Goal: Task Accomplishment & Management: Manage account settings

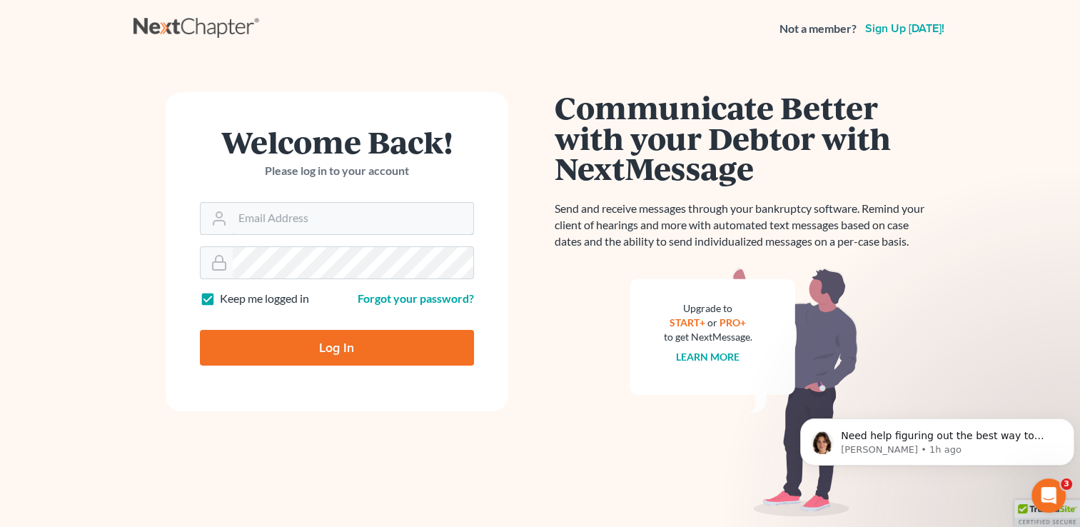
type input "[PERSON_NAME][EMAIL_ADDRESS][DOMAIN_NAME]"
click at [358, 346] on input "Log In" at bounding box center [337, 348] width 274 height 36
type input "Thinking..."
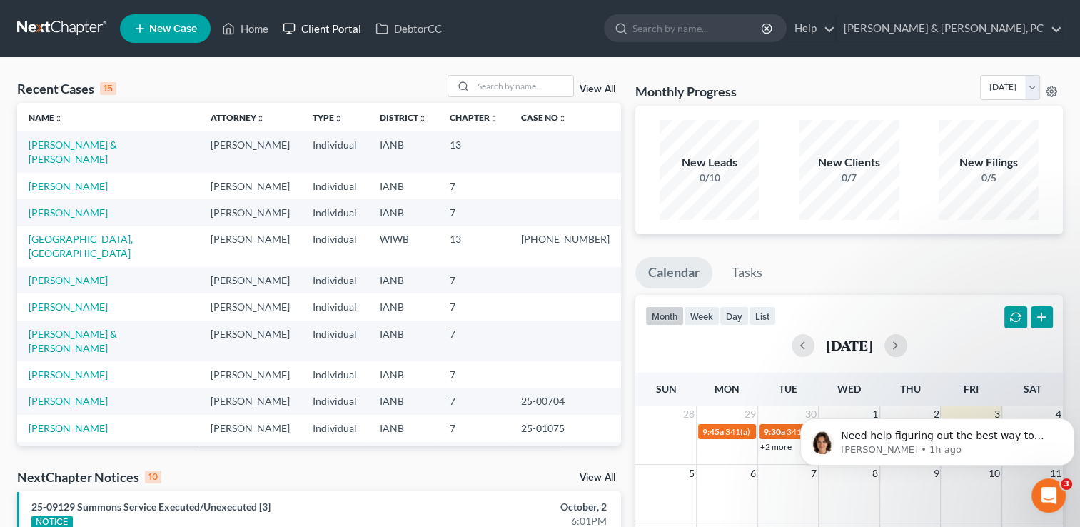
click at [334, 28] on link "Client Portal" at bounding box center [322, 29] width 93 height 26
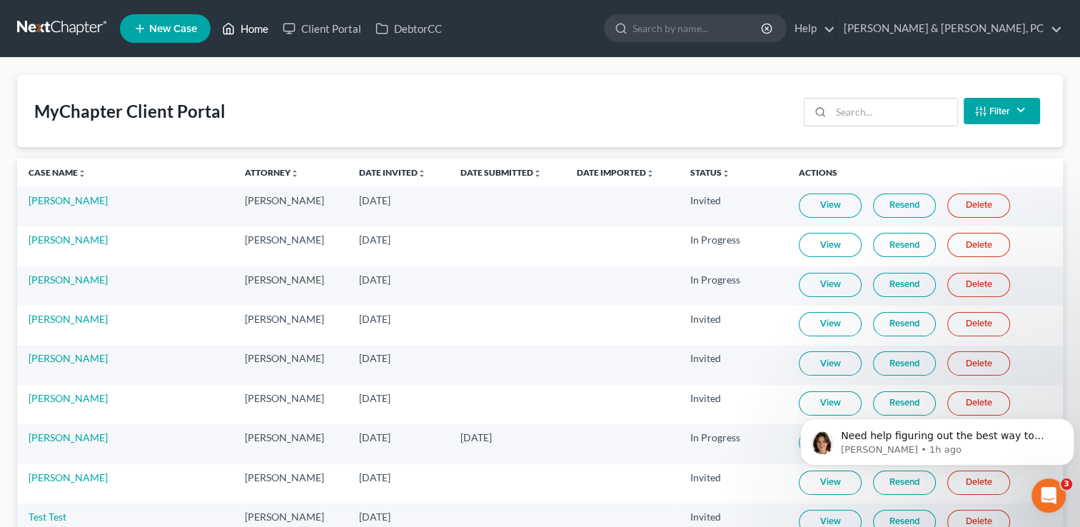
click at [266, 29] on link "Home" at bounding box center [245, 29] width 61 height 26
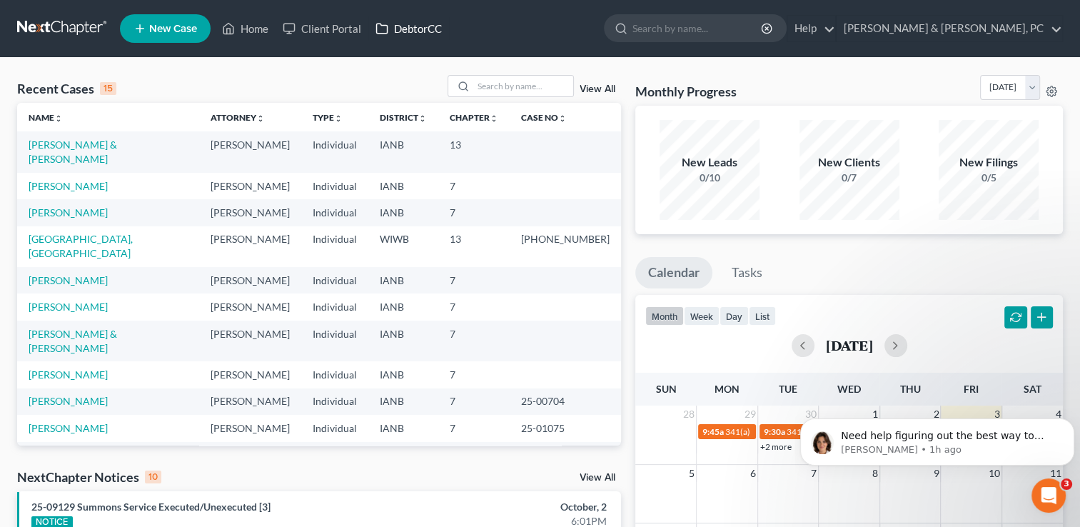
click at [434, 24] on link "DebtorCC" at bounding box center [408, 29] width 81 height 26
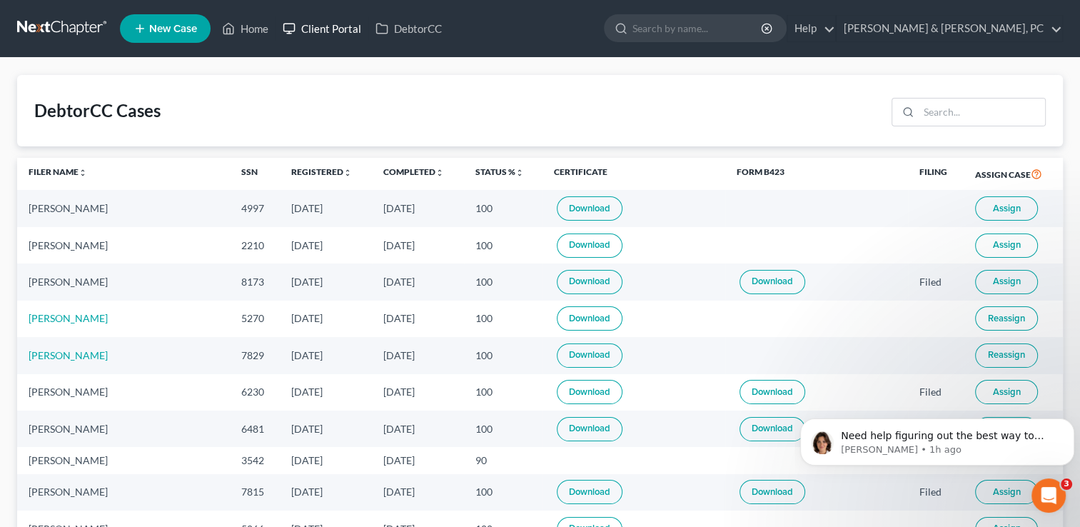
click at [311, 29] on link "Client Portal" at bounding box center [322, 29] width 93 height 26
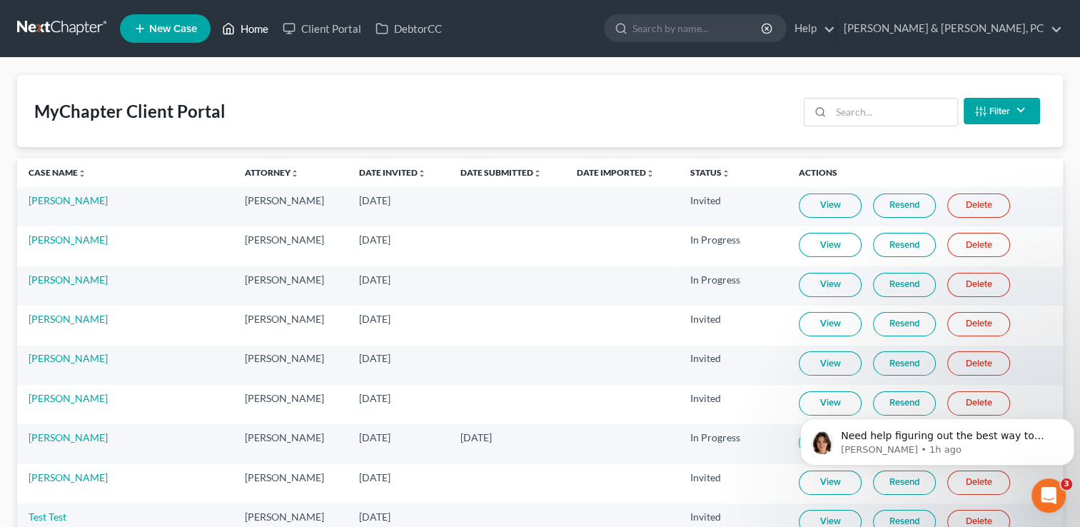
click at [251, 29] on link "Home" at bounding box center [245, 29] width 61 height 26
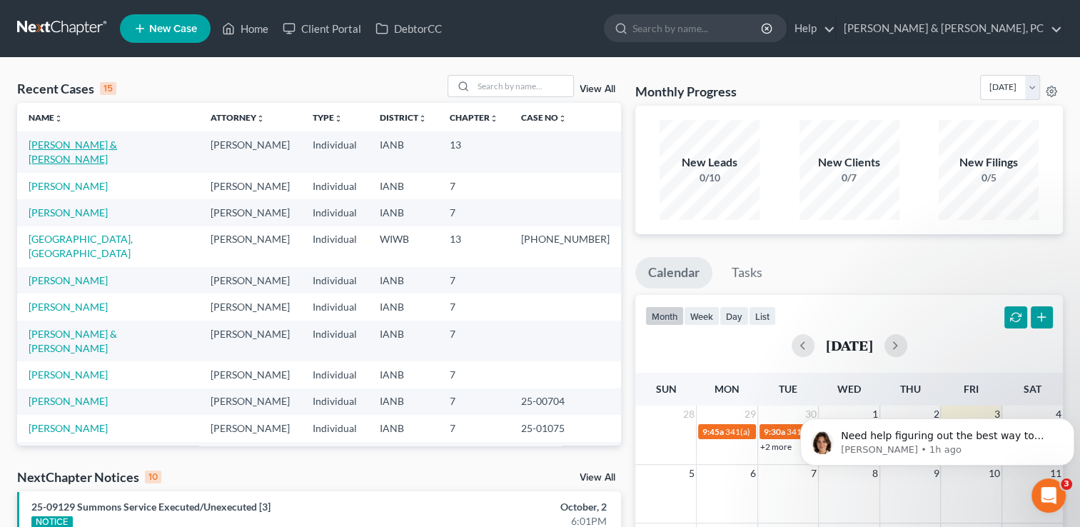
click at [87, 146] on link "Bean, Sean & Kali" at bounding box center [73, 151] width 89 height 26
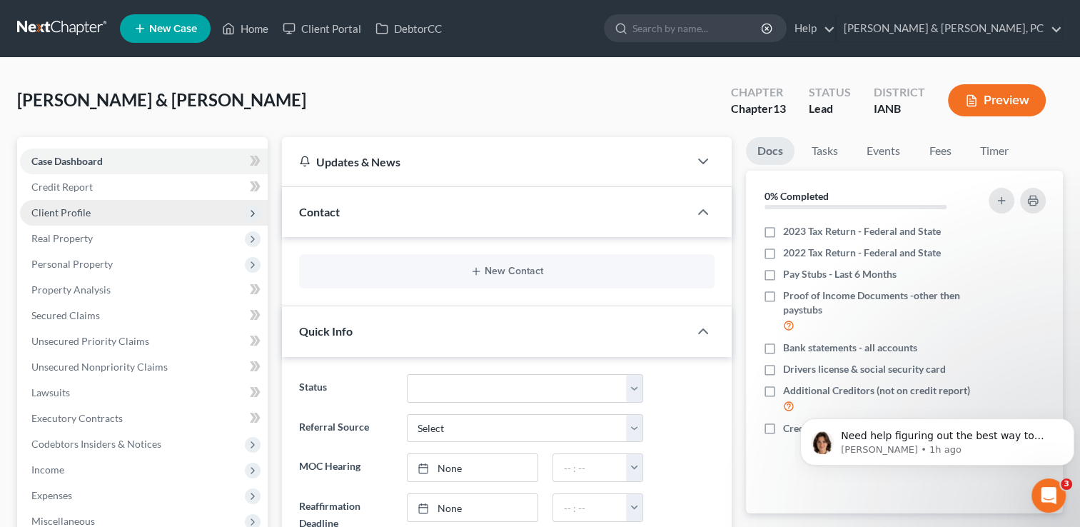
click at [80, 208] on span "Client Profile" at bounding box center [60, 212] width 59 height 12
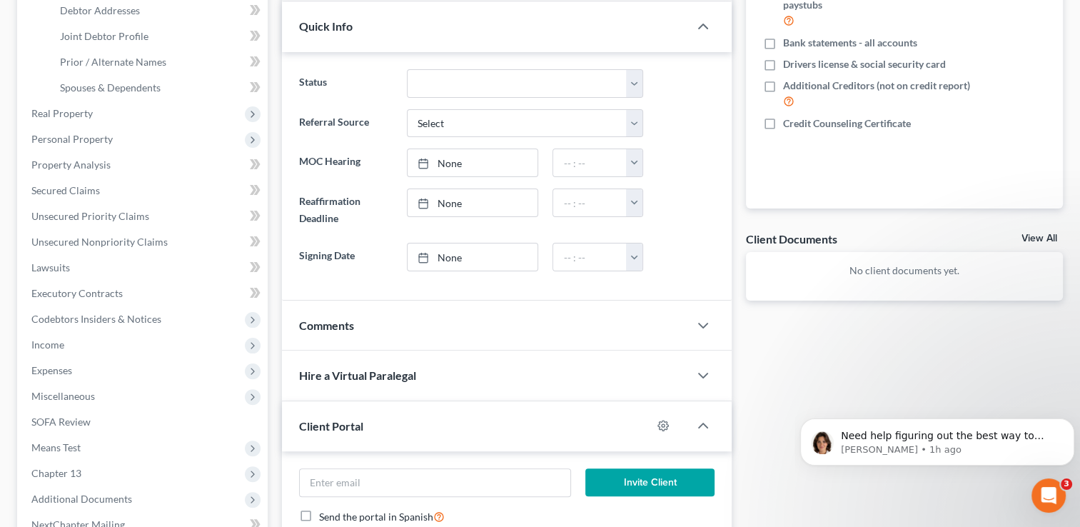
scroll to position [337, 0]
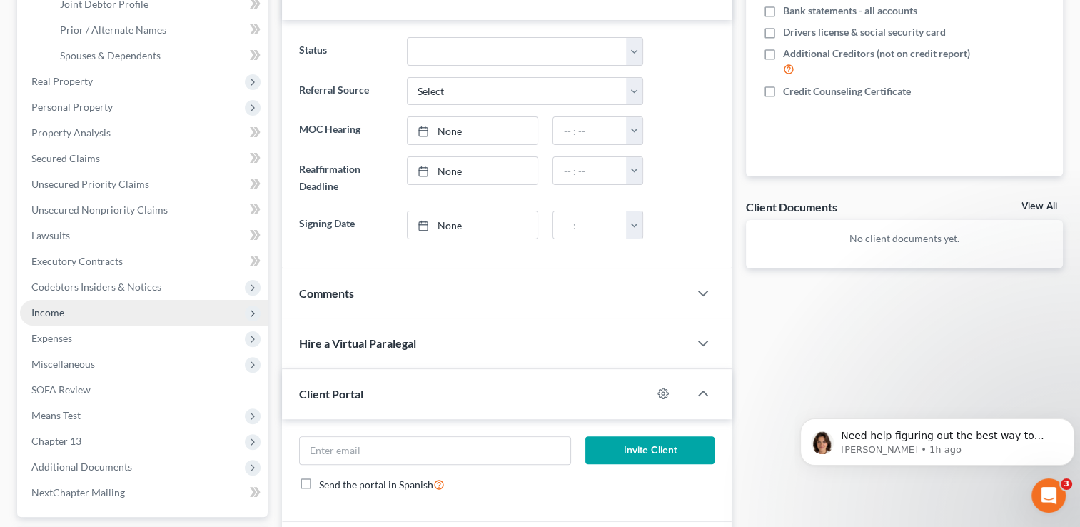
click at [66, 316] on span "Income" at bounding box center [144, 313] width 248 height 26
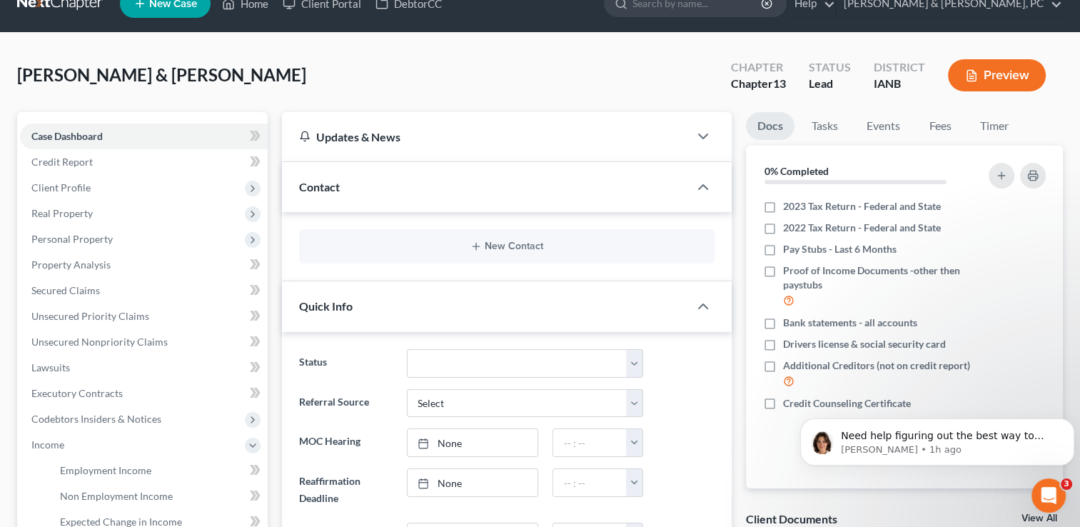
scroll to position [0, 0]
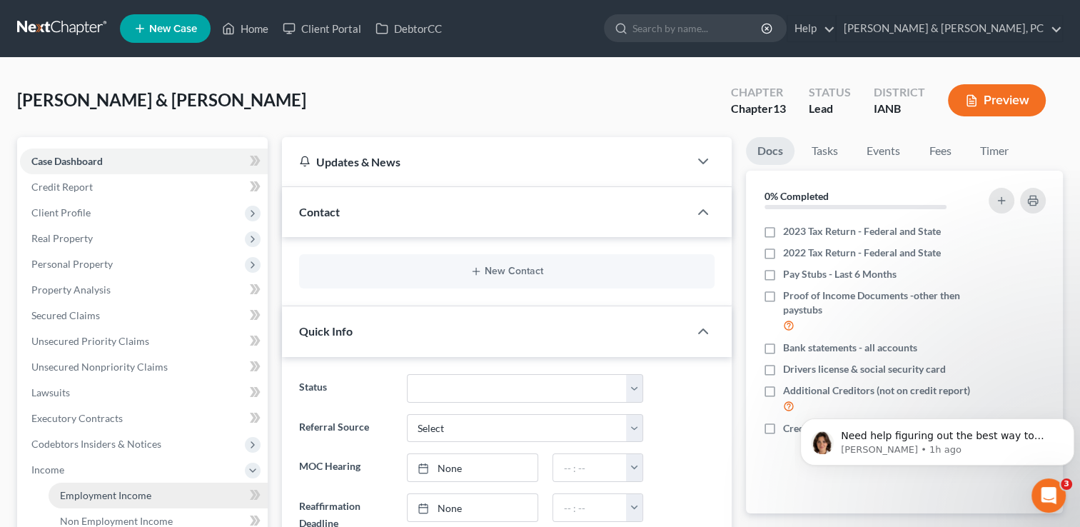
click at [119, 496] on span "Employment Income" at bounding box center [105, 495] width 91 height 12
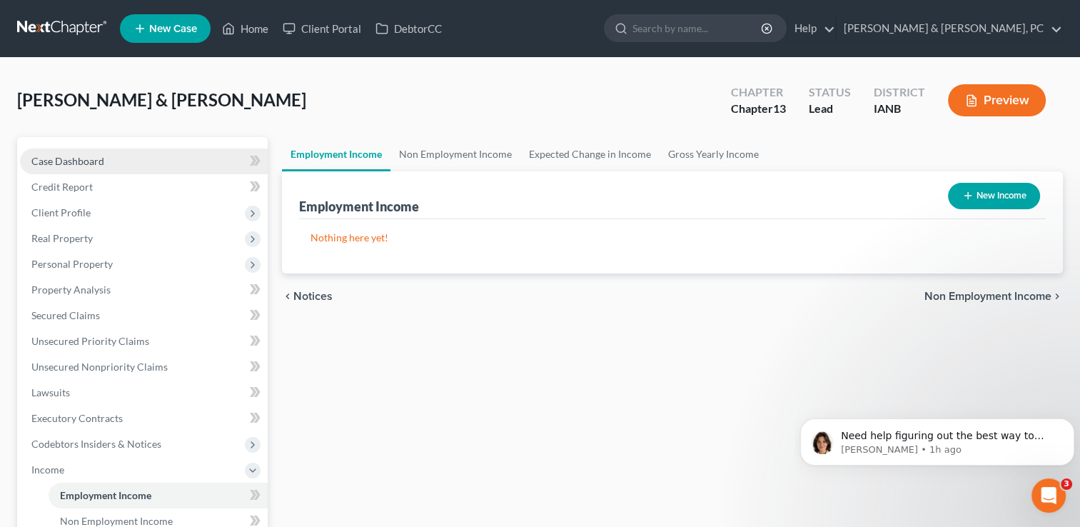
click at [114, 163] on link "Case Dashboard" at bounding box center [144, 161] width 248 height 26
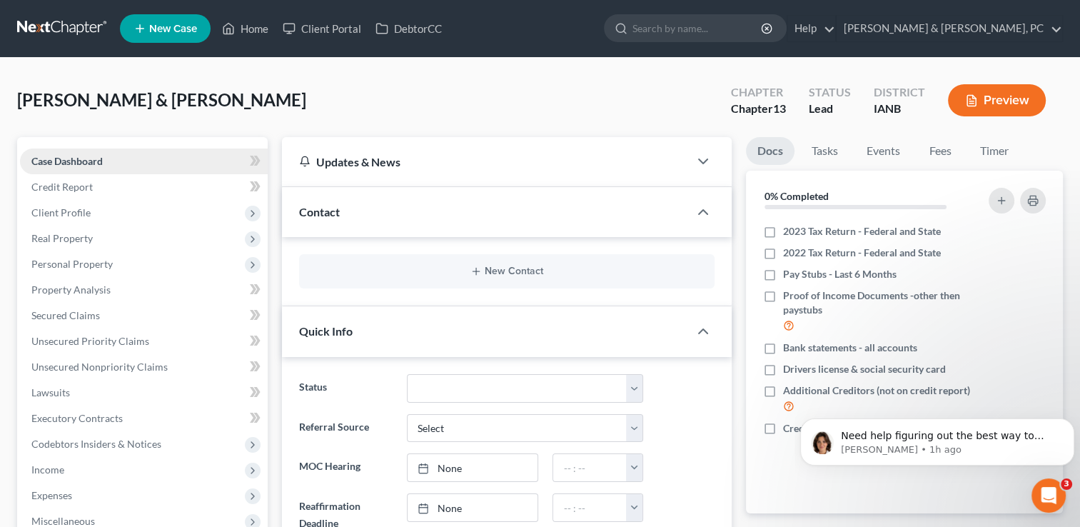
click at [114, 163] on link "Case Dashboard" at bounding box center [144, 161] width 248 height 26
click at [823, 148] on link "Tasks" at bounding box center [824, 151] width 49 height 28
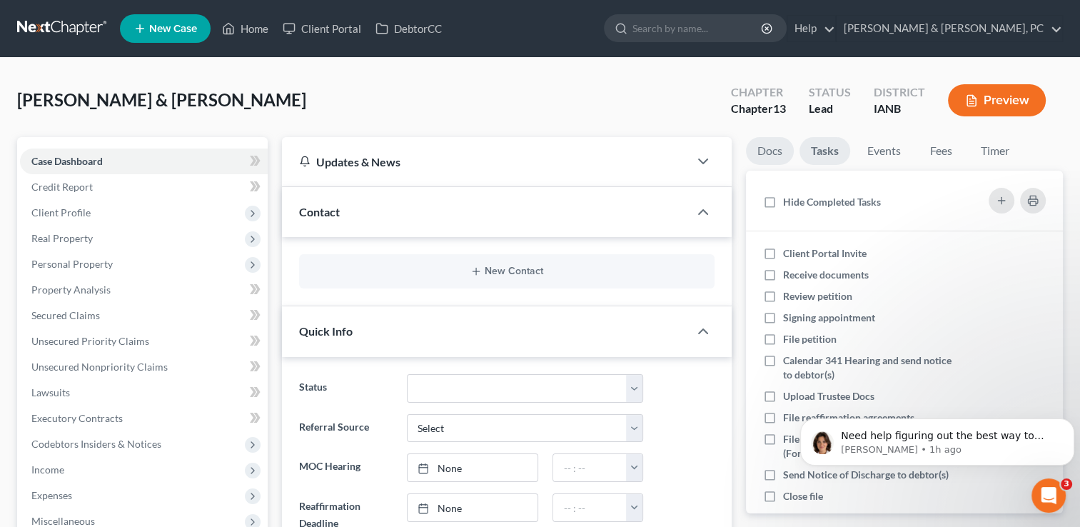
click at [777, 156] on link "Docs" at bounding box center [770, 151] width 48 height 28
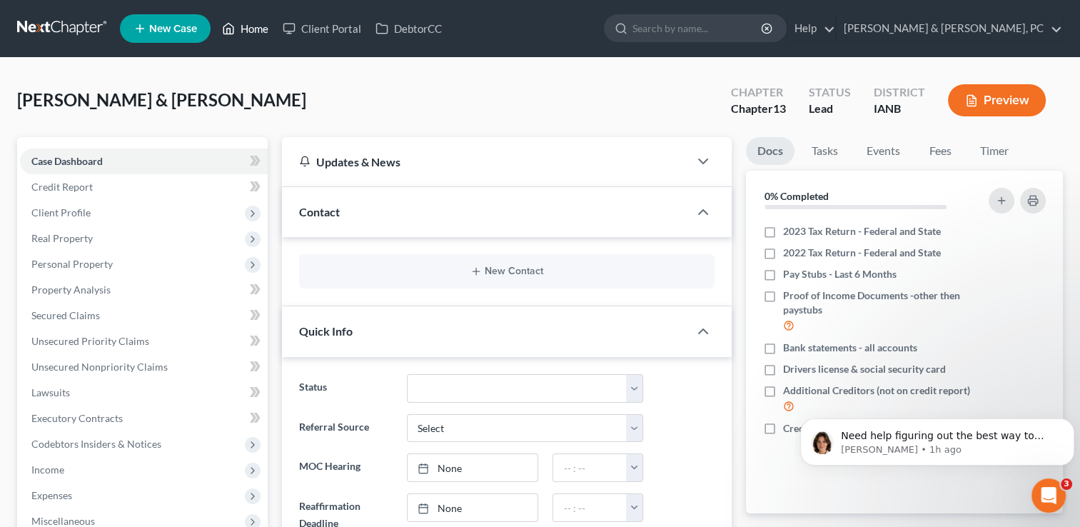
click at [266, 27] on link "Home" at bounding box center [245, 29] width 61 height 26
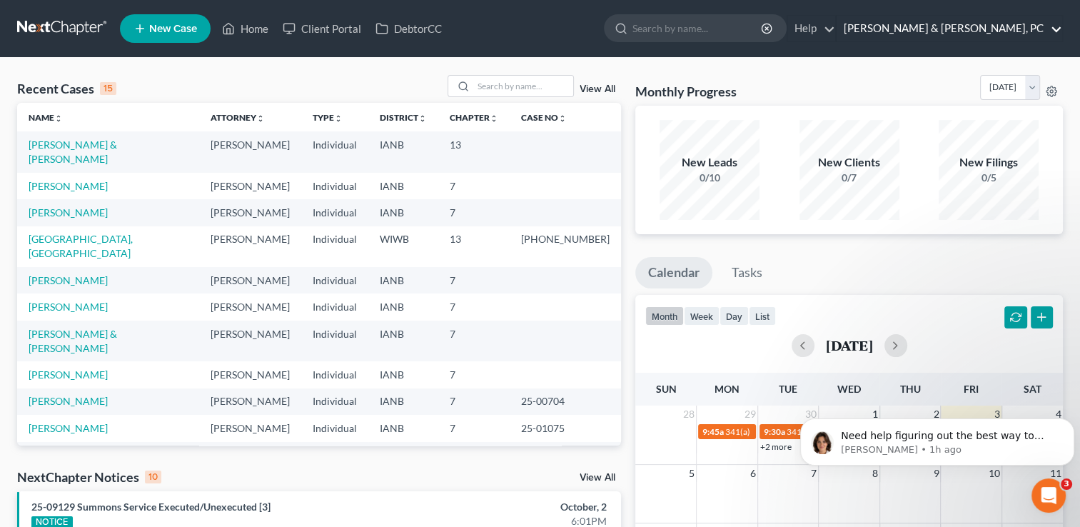
click at [1049, 25] on link "Henkels & Baker, PC" at bounding box center [950, 29] width 226 height 26
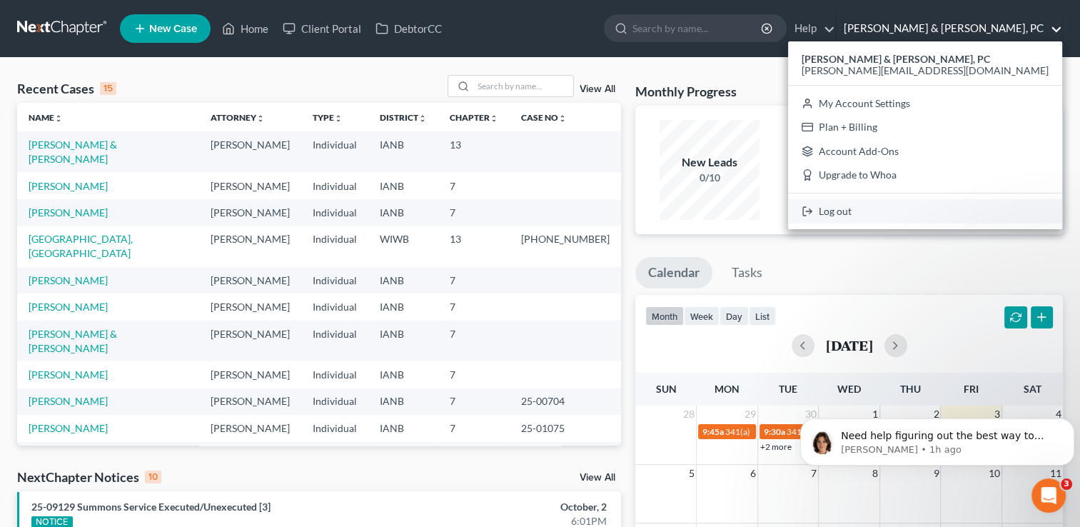
click at [974, 211] on link "Log out" at bounding box center [925, 211] width 274 height 24
